Goal: Task Accomplishment & Management: Use online tool/utility

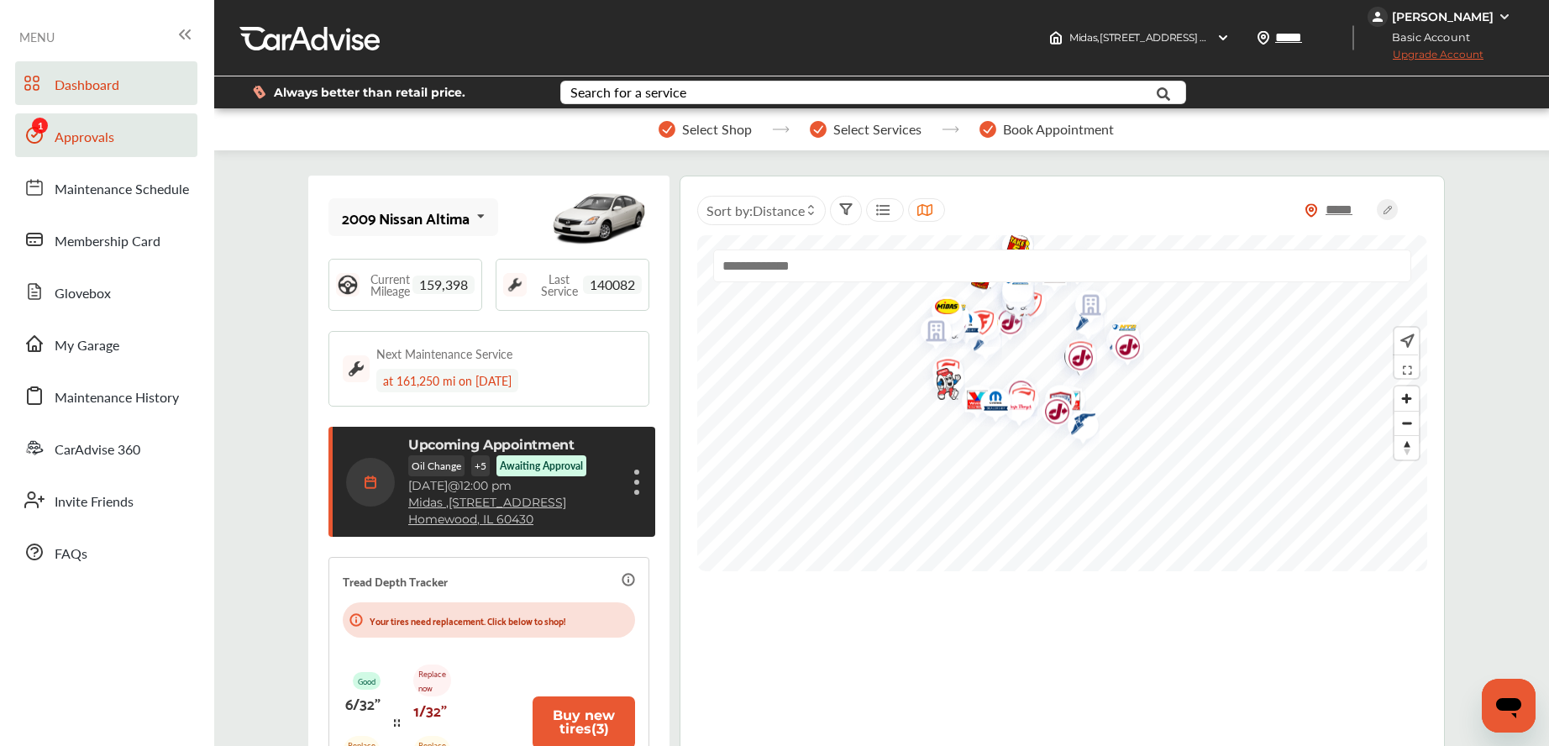
click at [74, 132] on span "Approvals" at bounding box center [85, 138] width 60 height 22
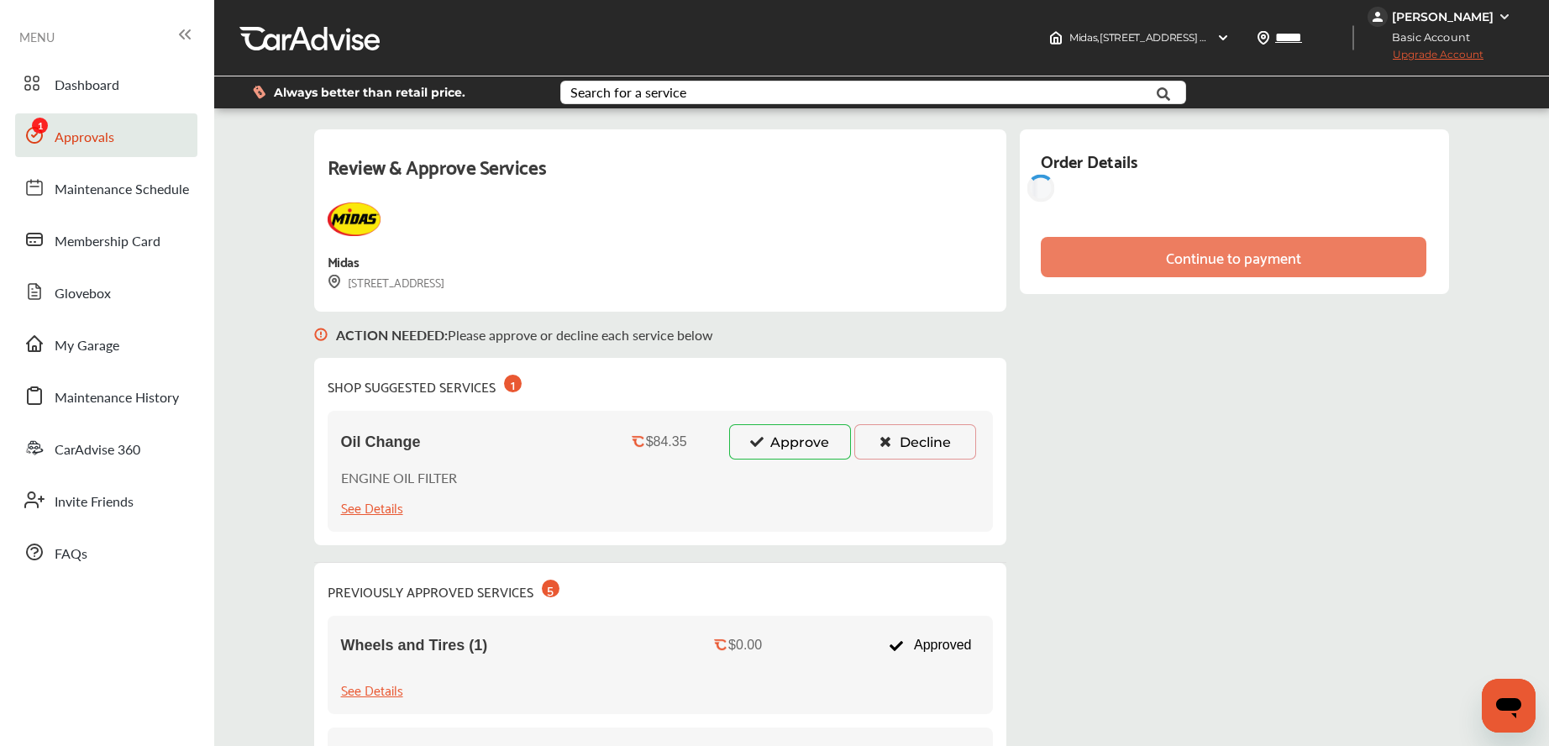
click at [772, 433] on button "Approve" at bounding box center [790, 441] width 122 height 35
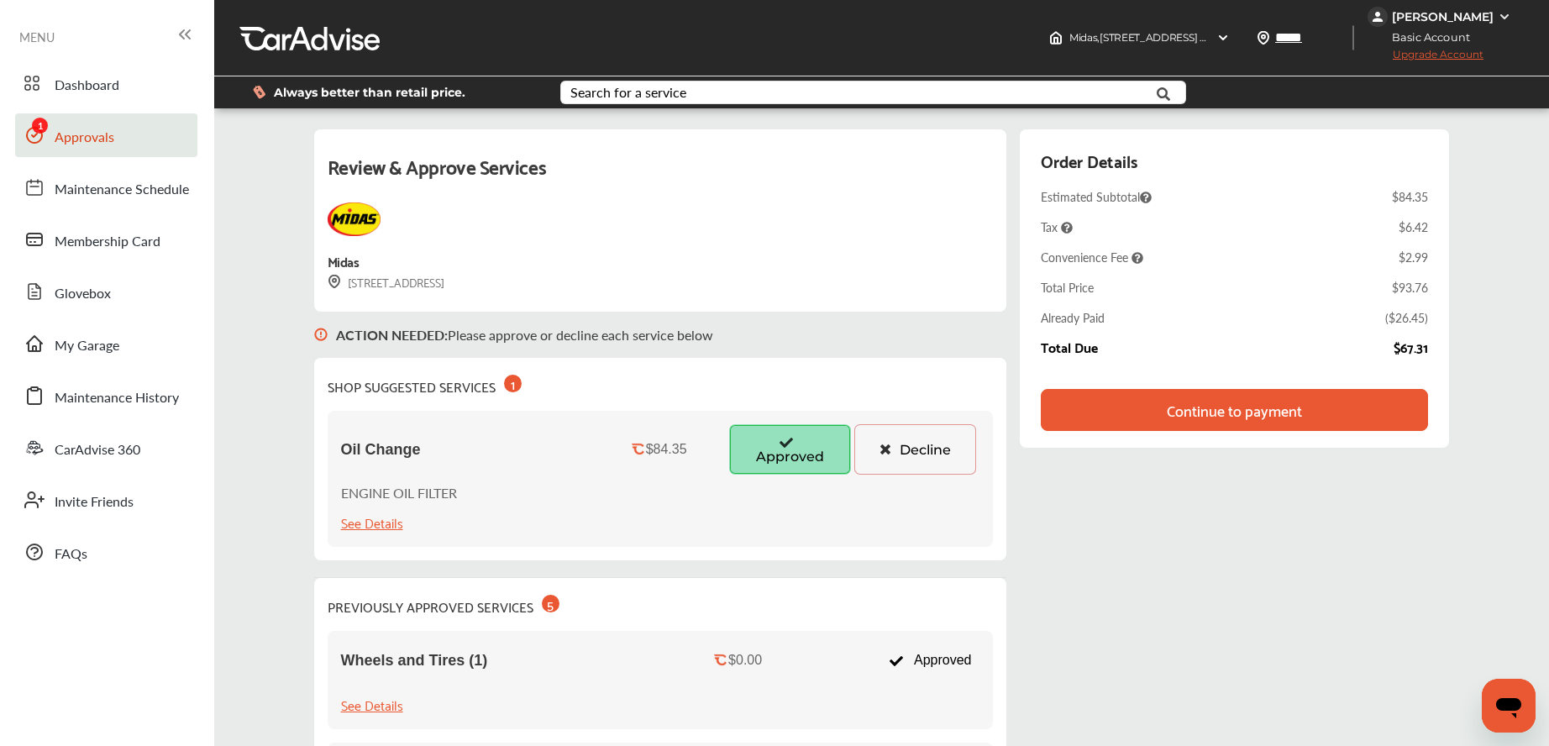
click at [1167, 406] on div "Continue to payment" at bounding box center [1234, 409] width 142 height 17
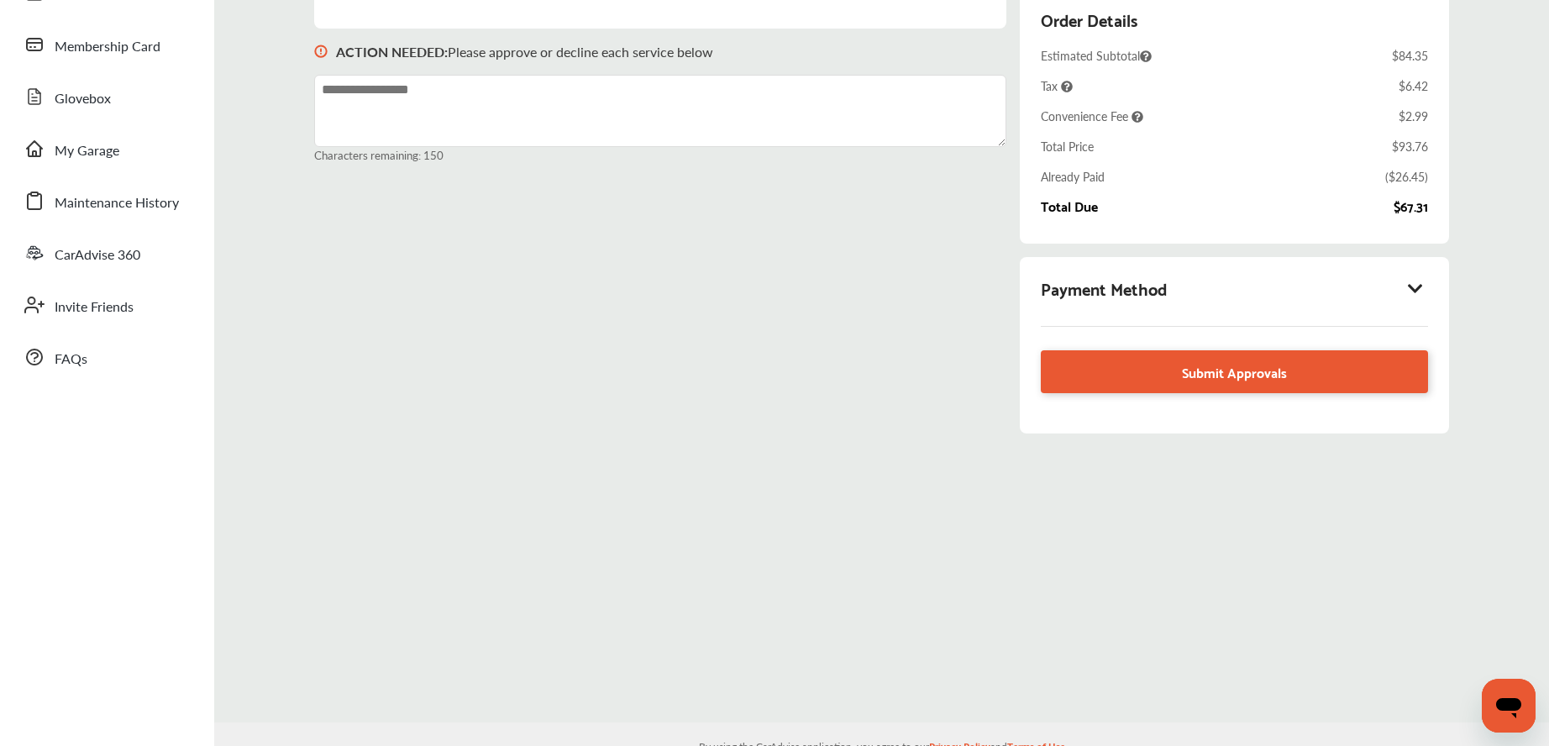
scroll to position [192, 0]
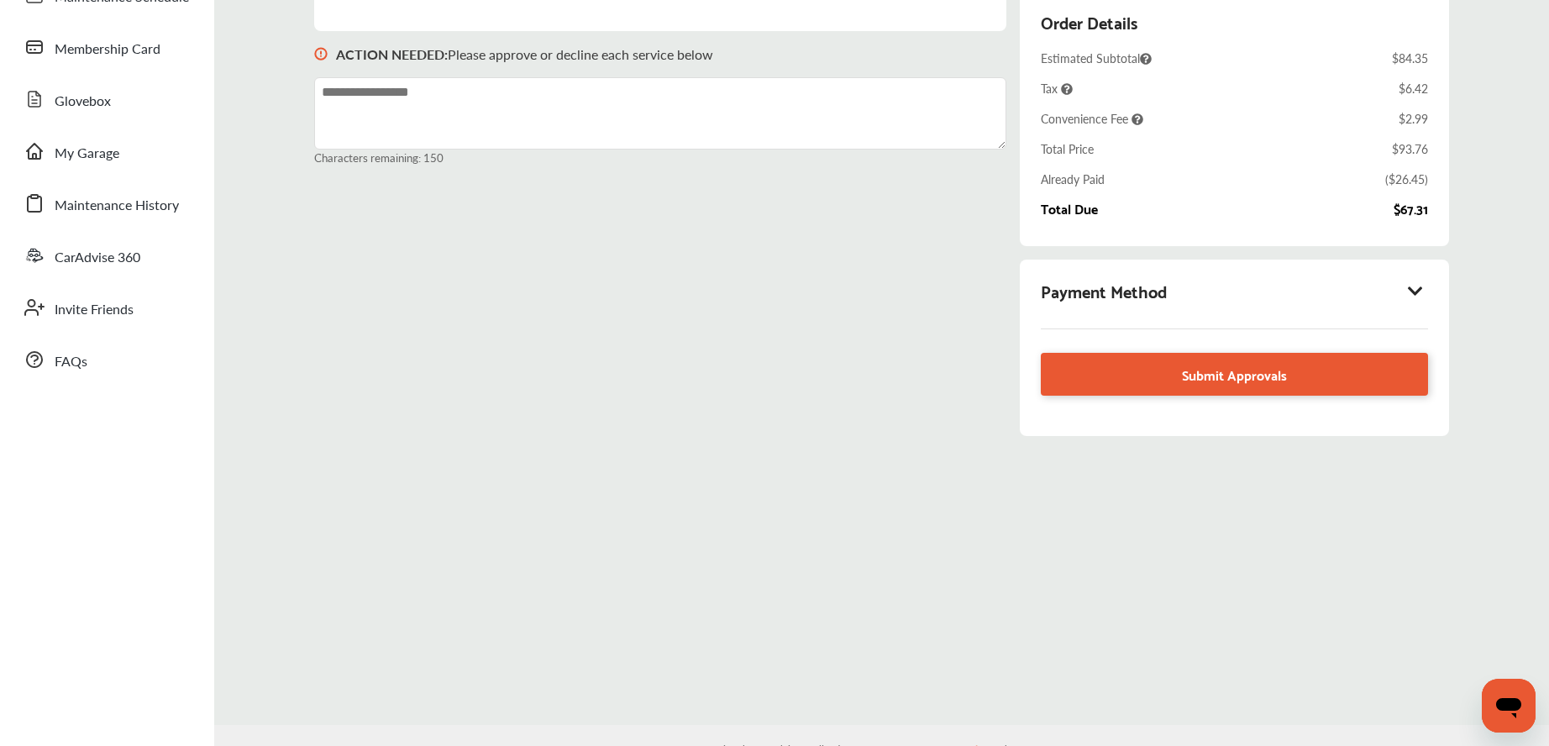
click at [1423, 286] on icon at bounding box center [1415, 290] width 20 height 17
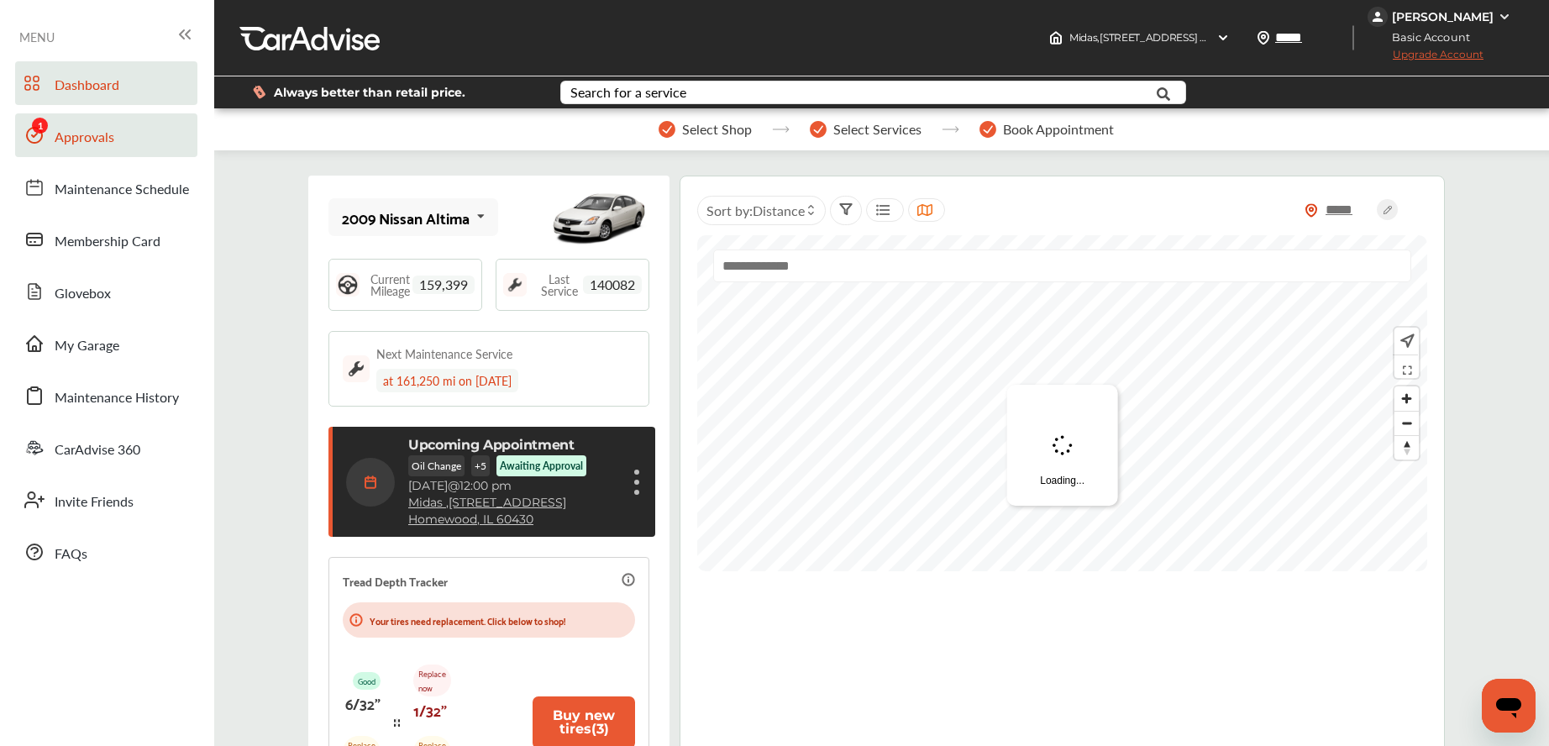
click at [85, 119] on link "Approvals" at bounding box center [106, 135] width 182 height 44
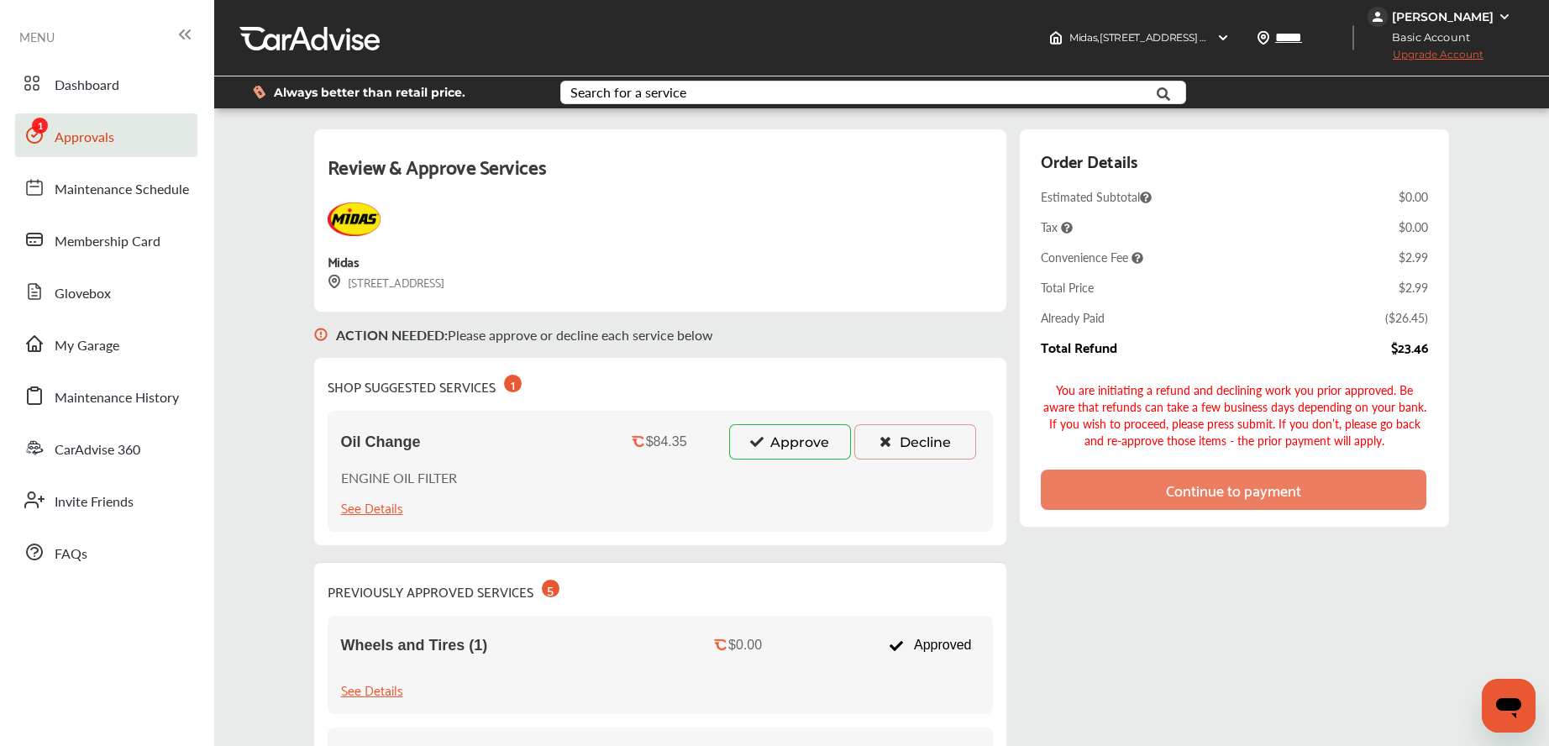
click at [765, 448] on button "Approve" at bounding box center [790, 441] width 122 height 35
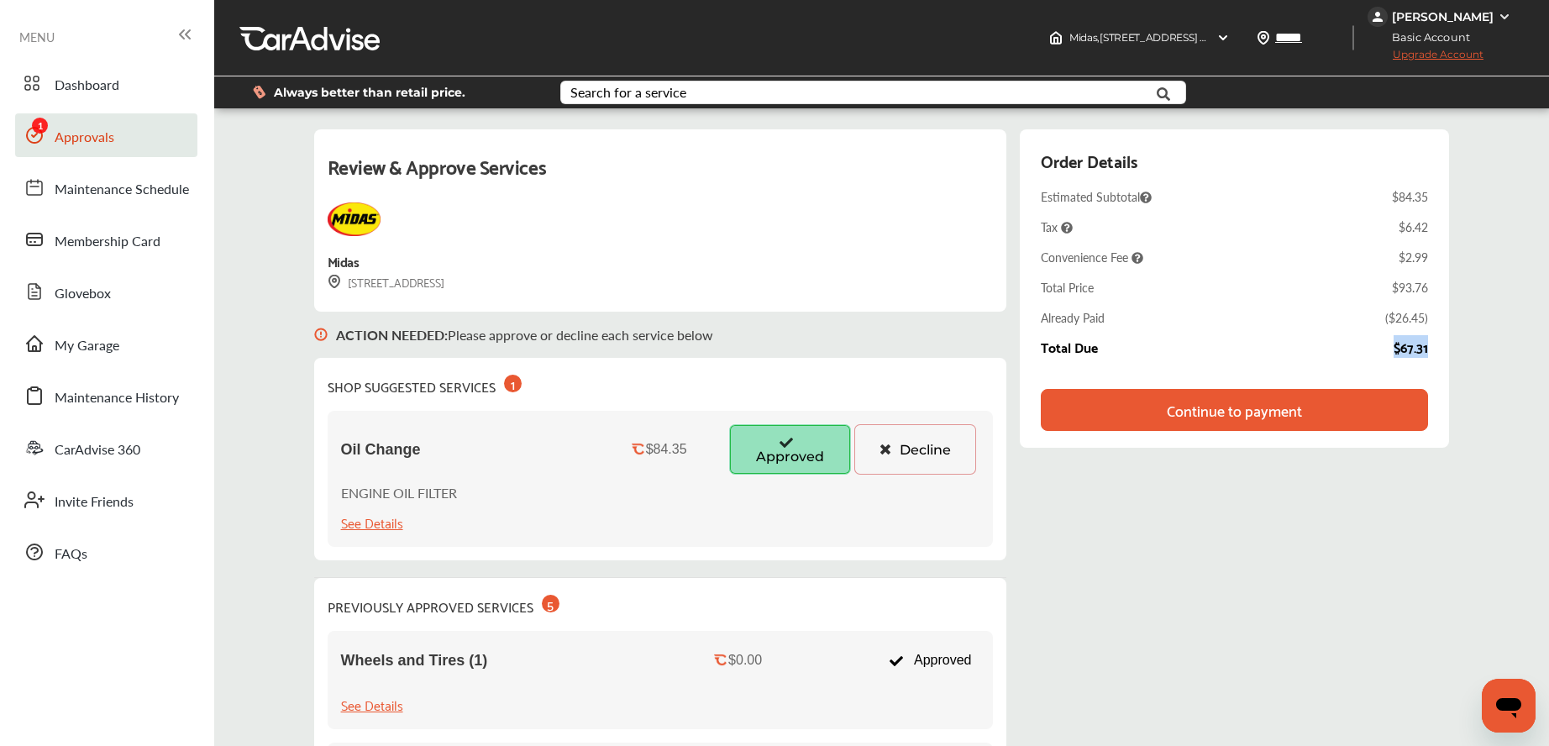
drag, startPoint x: 1397, startPoint y: 345, endPoint x: 1433, endPoint y: 357, distance: 38.0
click at [1449, 359] on div "Order Details Estimated Subtotal $84.35 Tax $6.42 Convenience Fee $2.99 Total P…" at bounding box center [1234, 288] width 429 height 318
copy div "$67.31"
click at [1381, 309] on div "Already Paid ( $26.45 )" at bounding box center [1234, 317] width 387 height 17
drag, startPoint x: 1387, startPoint y: 313, endPoint x: 1409, endPoint y: 314, distance: 22.7
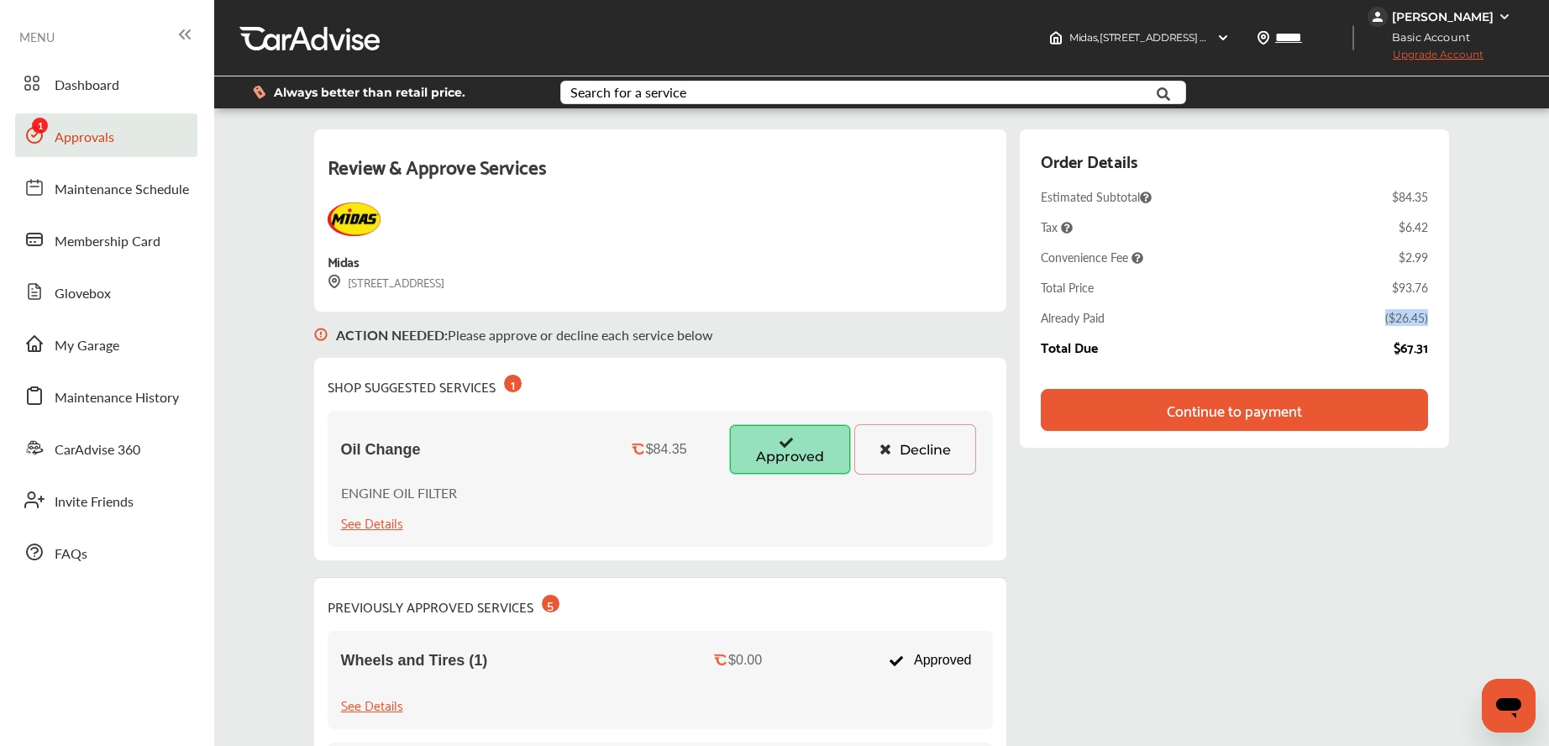
click at [1448, 312] on div "Order Details Estimated Subtotal $84.35 Tax $6.42 Convenience Fee $2.99 Total P…" at bounding box center [1234, 288] width 429 height 318
copy div "( $26.45 )"
click at [1514, 362] on div "Review & Approve Services Midas [STREET_ADDRESS] ACTION NEEDED : Please approve…" at bounding box center [881, 733] width 1327 height 1224
click at [1188, 404] on div "Continue to payment" at bounding box center [1234, 409] width 135 height 17
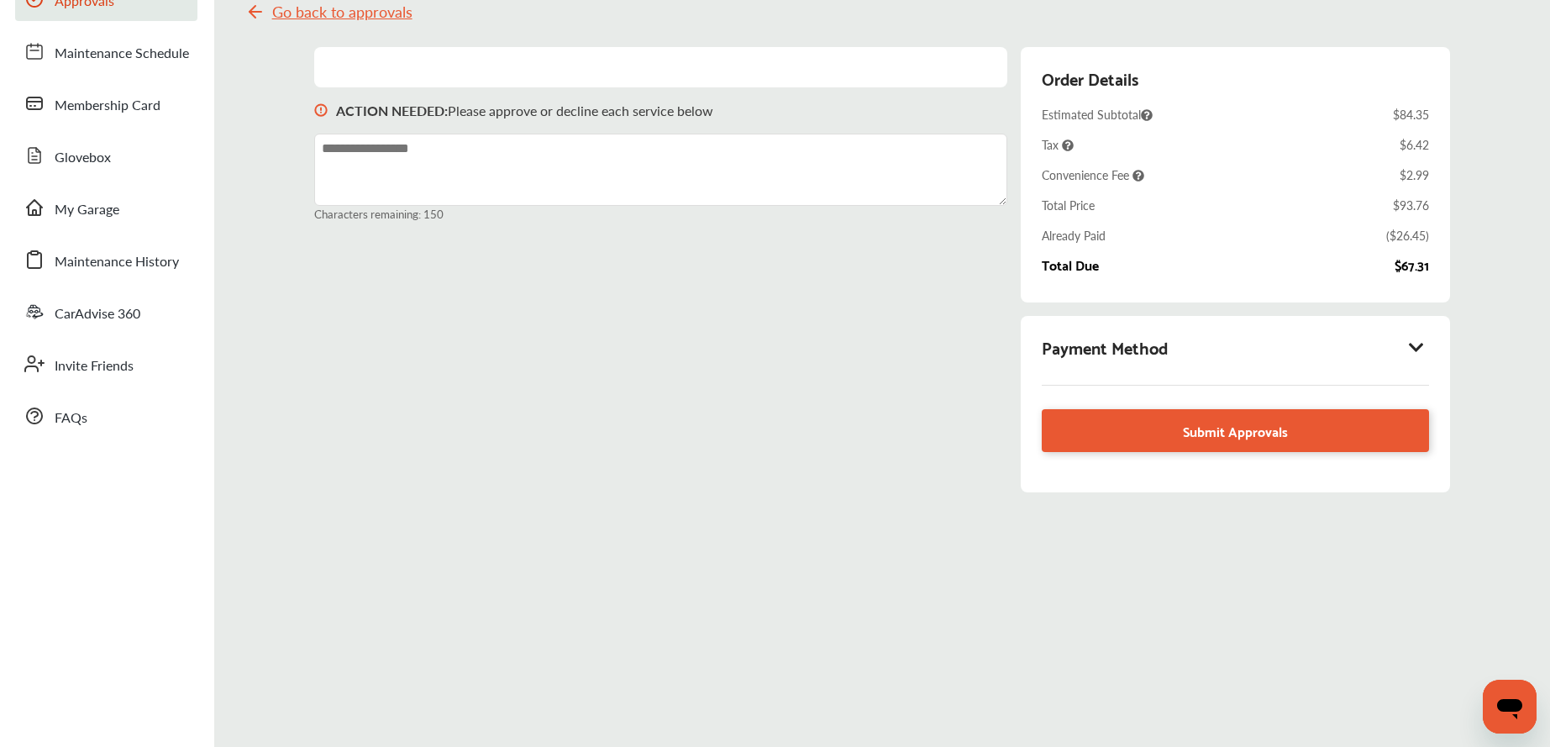
scroll to position [133, 0]
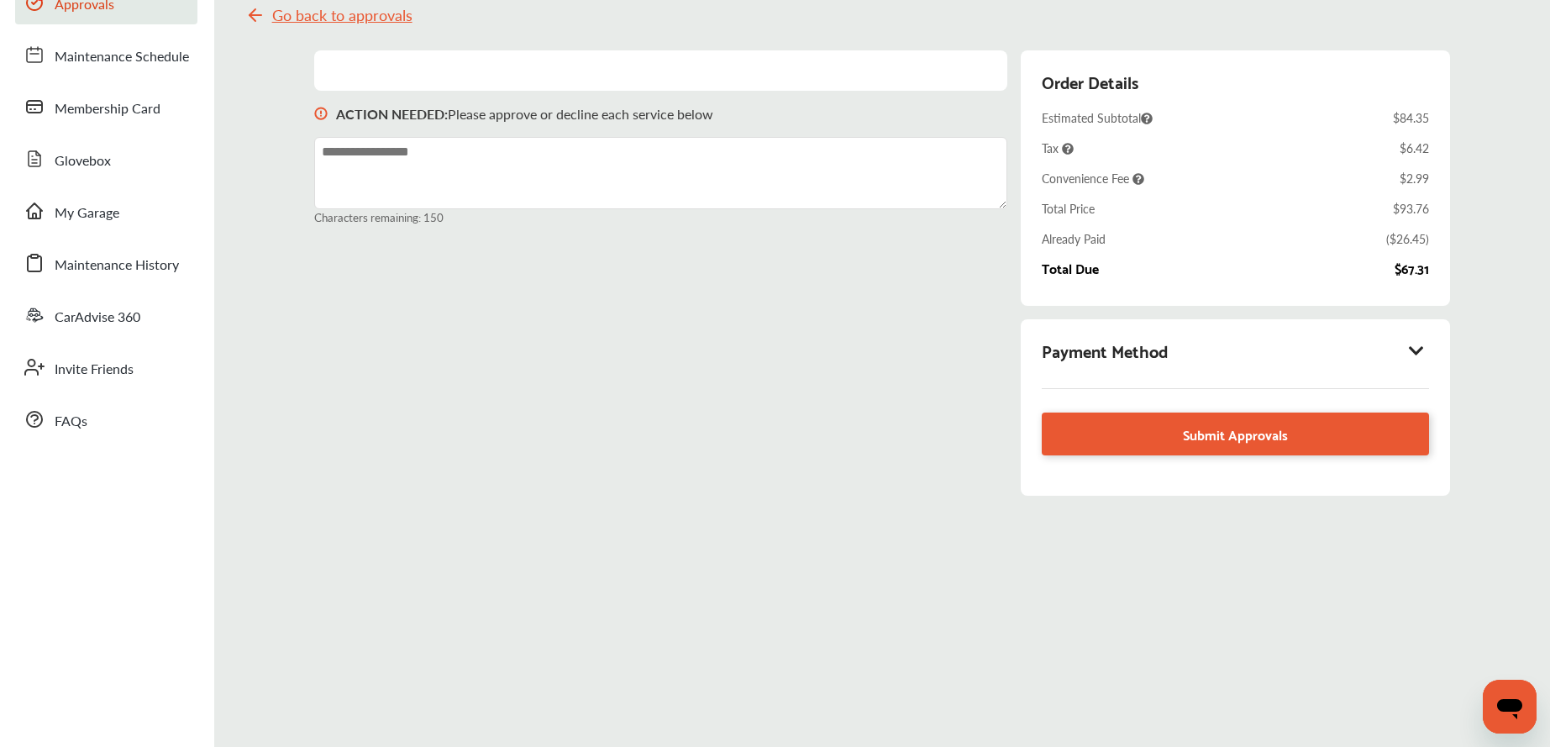
click at [1411, 344] on icon at bounding box center [1416, 350] width 20 height 17
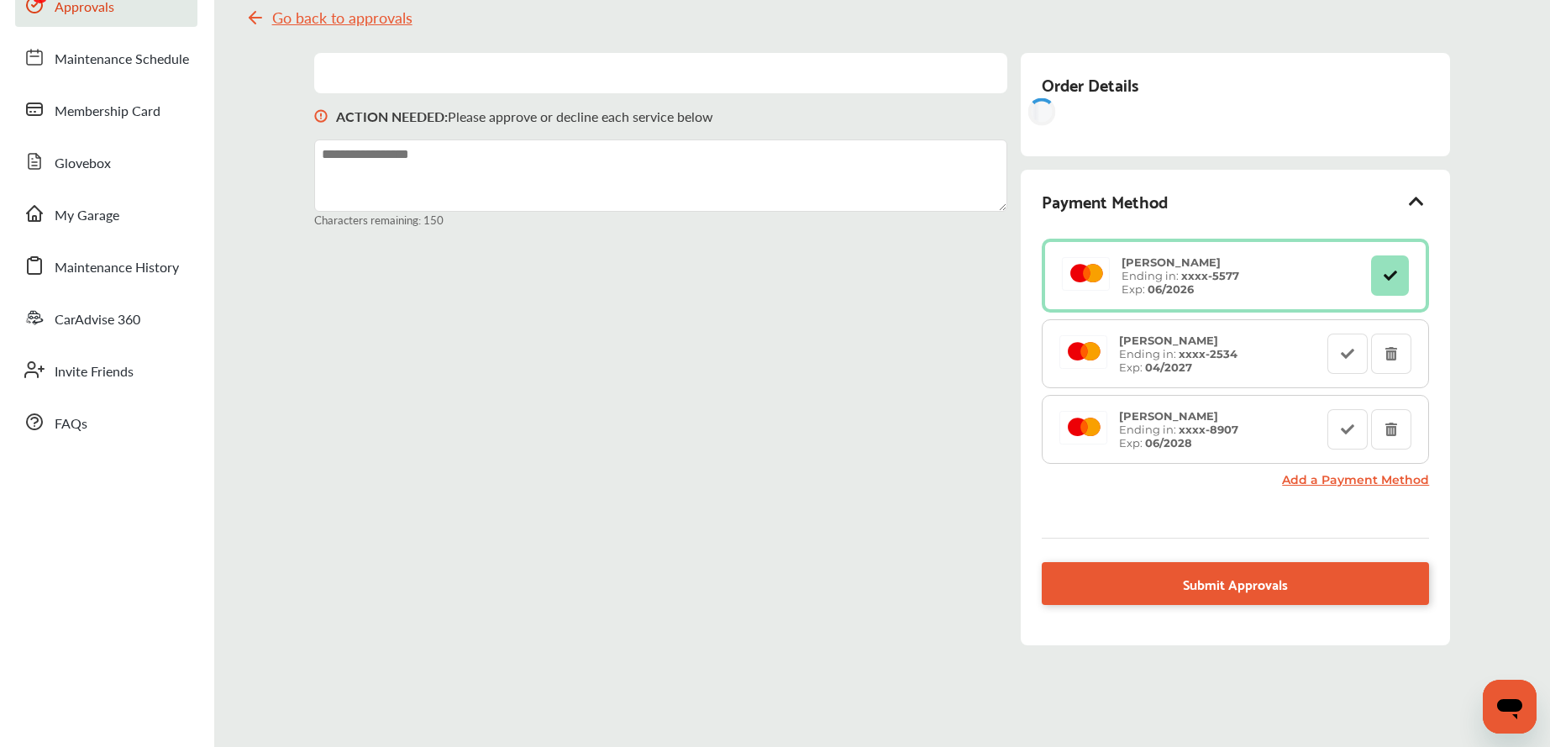
scroll to position [129, 0]
